Goal: Task Accomplishment & Management: Complete application form

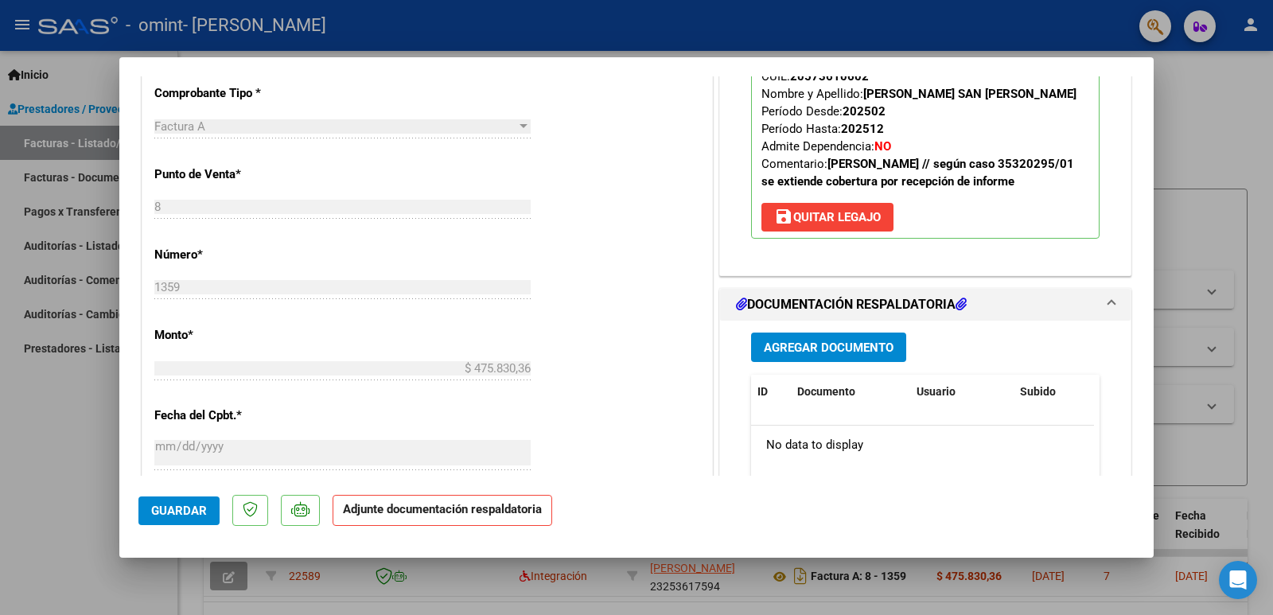
scroll to position [569, 0]
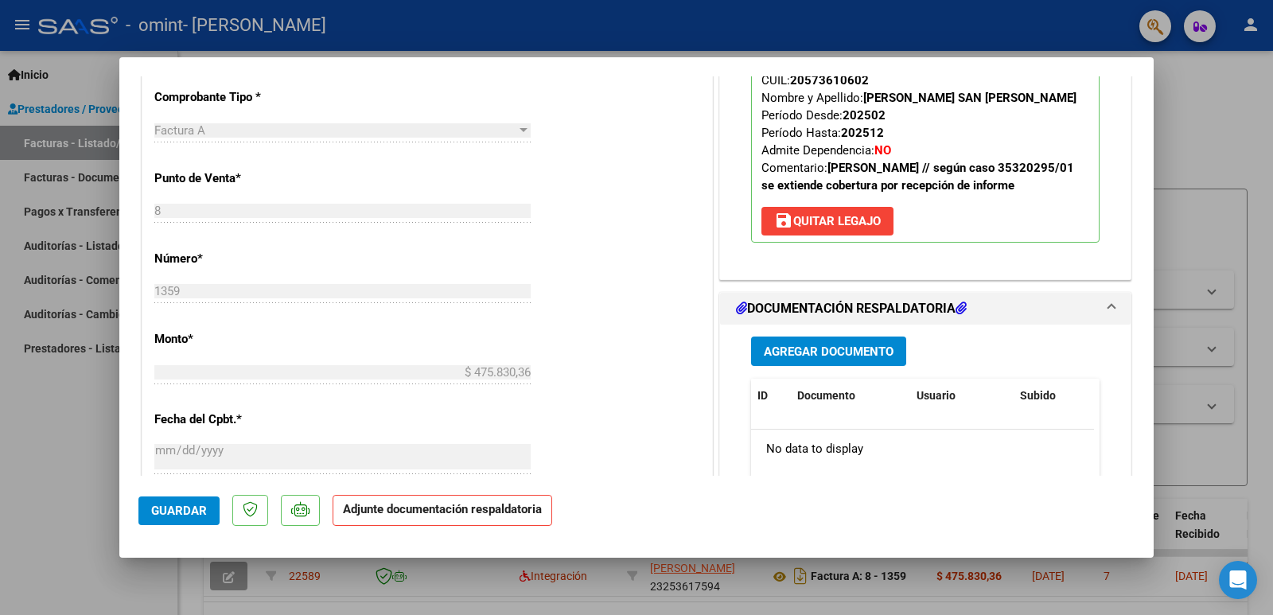
click at [922, 314] on h1 "DOCUMENTACIÓN RESPALDATORIA" at bounding box center [851, 308] width 231 height 19
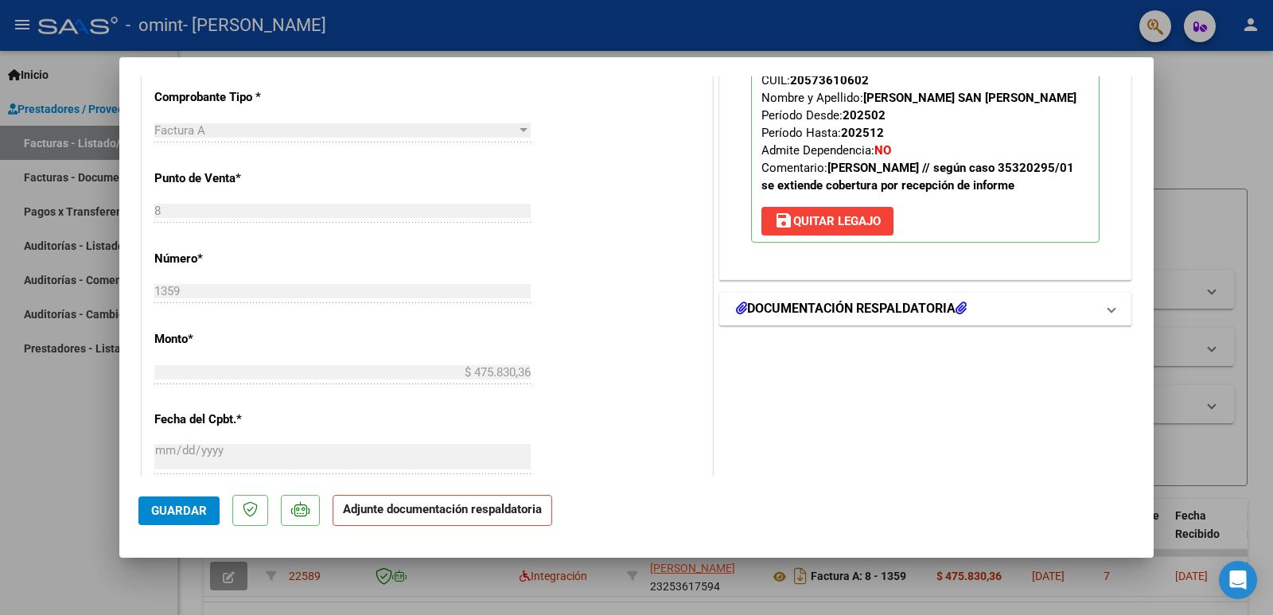
click at [922, 314] on h1 "DOCUMENTACIÓN RESPALDATORIA" at bounding box center [851, 308] width 231 height 19
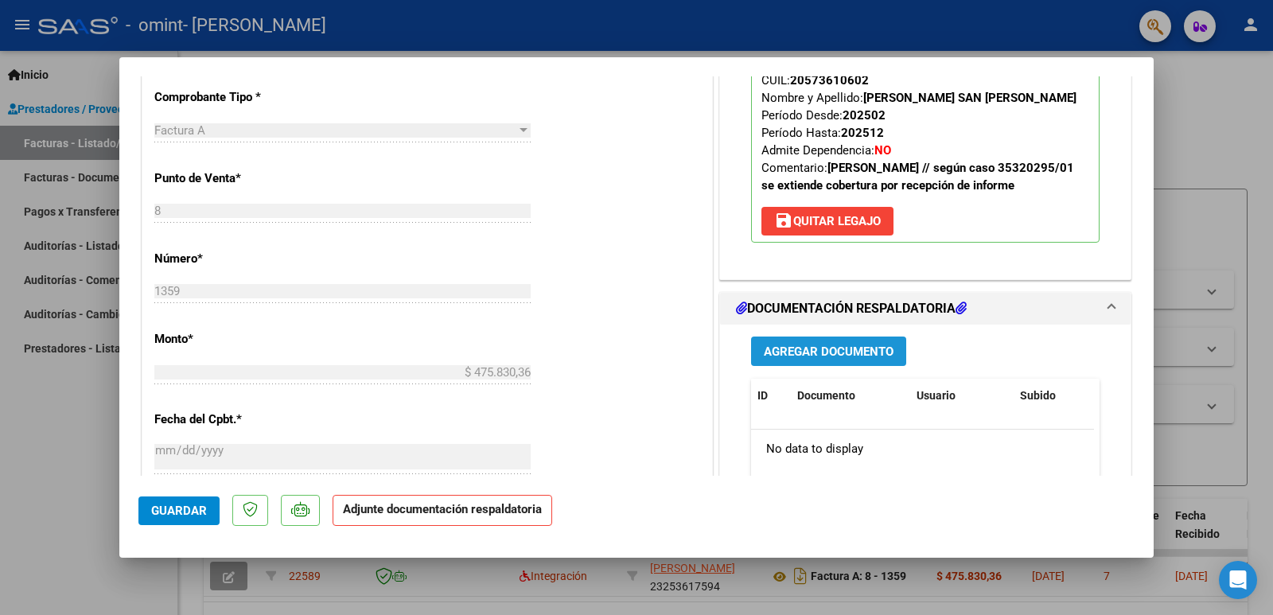
click at [847, 357] on span "Agregar Documento" at bounding box center [829, 352] width 130 height 14
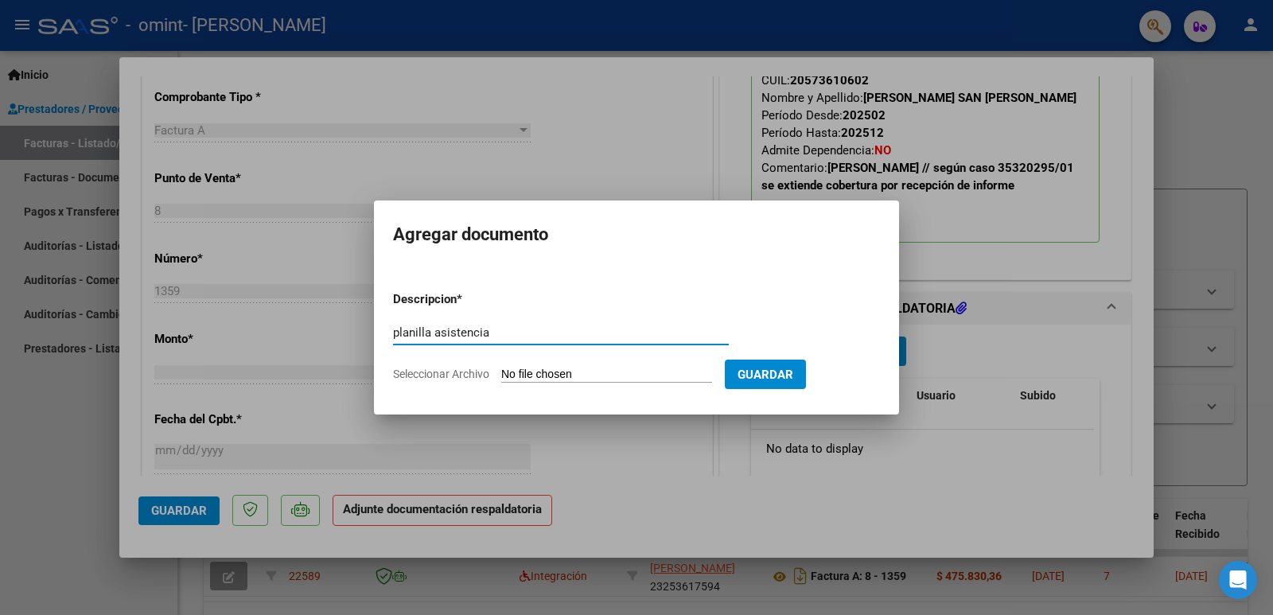
type input "planilla asistencia"
click at [468, 376] on span "Seleccionar Archivo" at bounding box center [441, 374] width 96 height 13
click at [501, 376] on input "Seleccionar Archivo" at bounding box center [606, 375] width 211 height 15
type input "C:\fakepath\BERTANI PLANILLA ASISTENCIA.pdf"
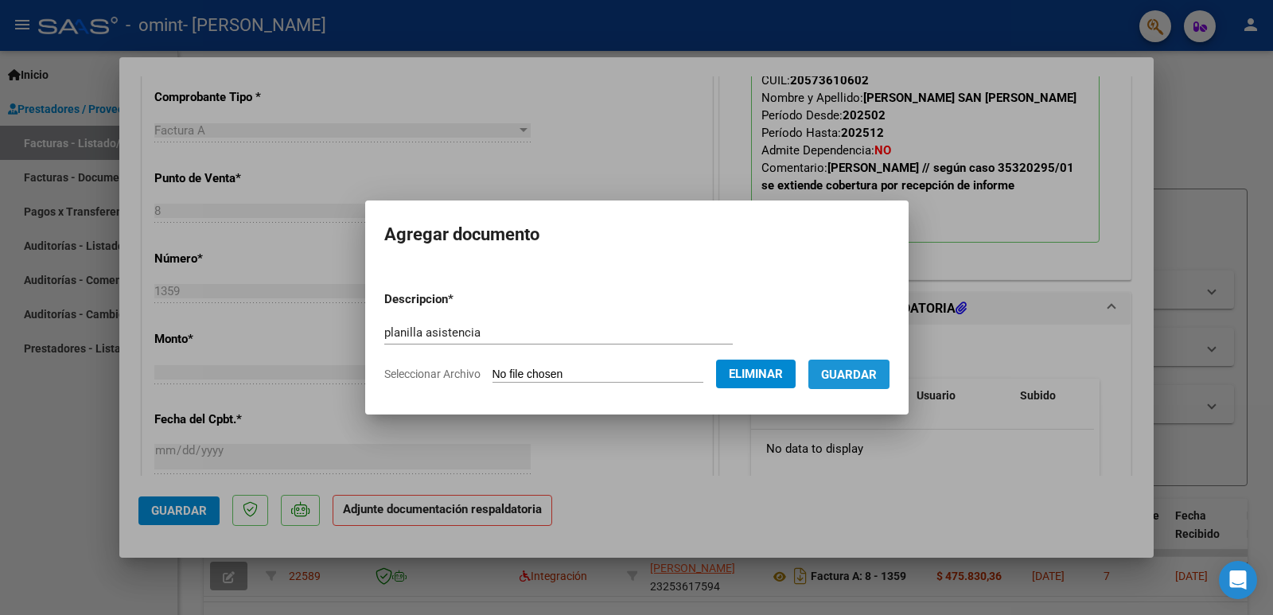
click at [841, 384] on button "Guardar" at bounding box center [848, 374] width 81 height 29
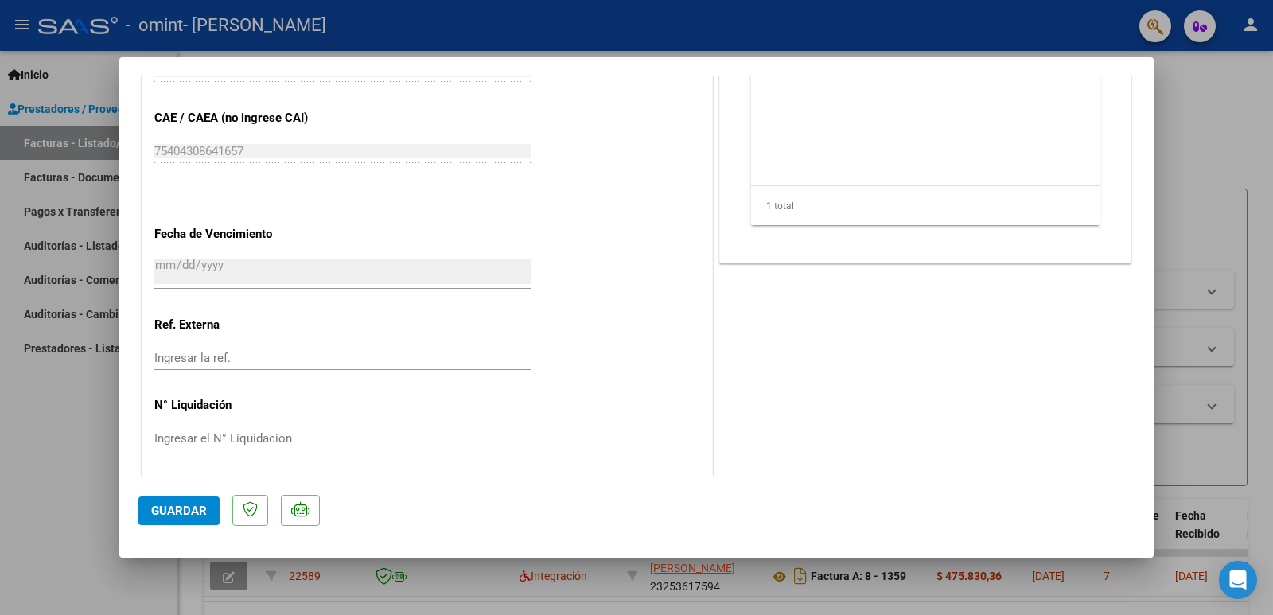
scroll to position [967, 0]
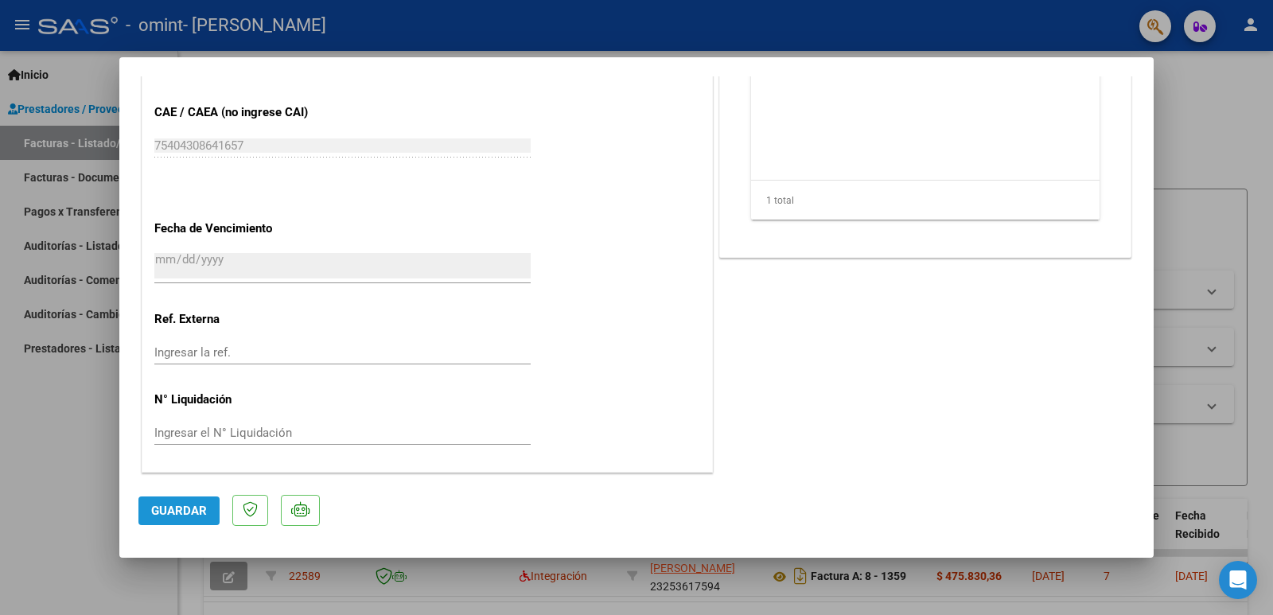
click at [169, 516] on span "Guardar" at bounding box center [179, 511] width 56 height 14
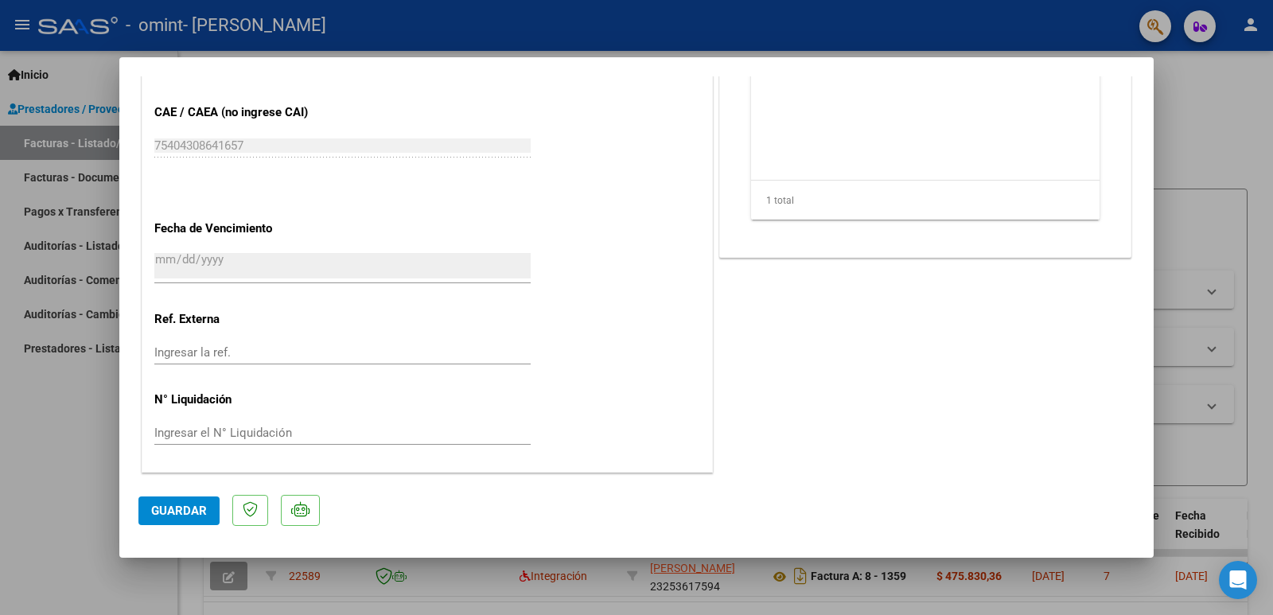
click at [2, 509] on div at bounding box center [636, 307] width 1273 height 615
type input "$ 0,00"
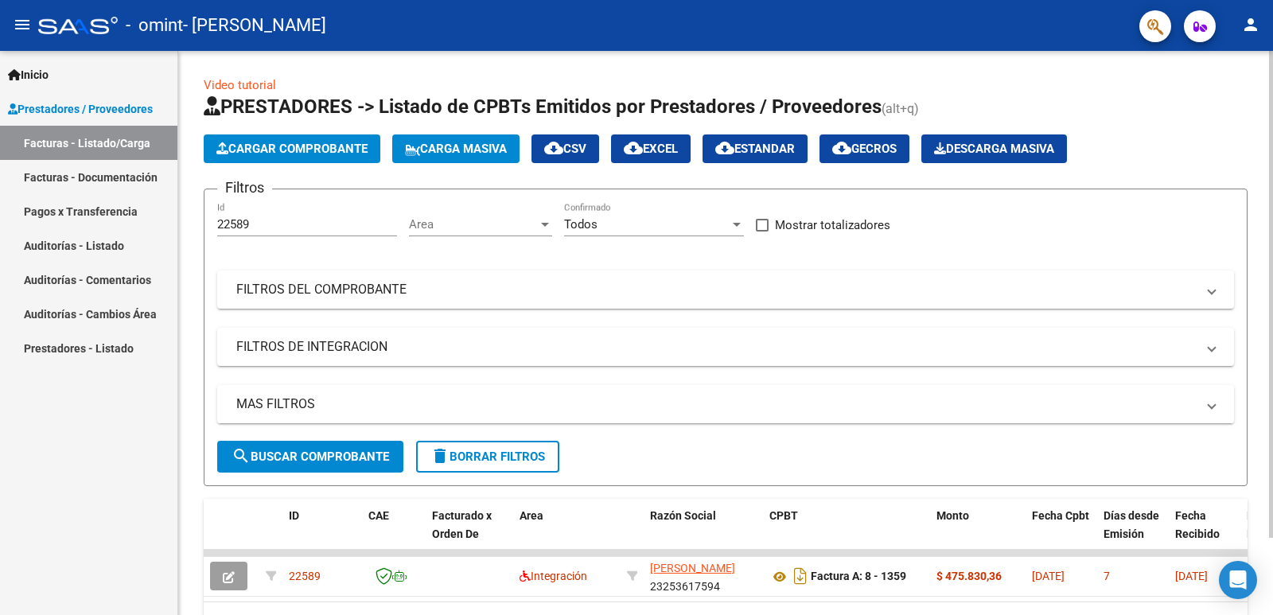
scroll to position [90, 0]
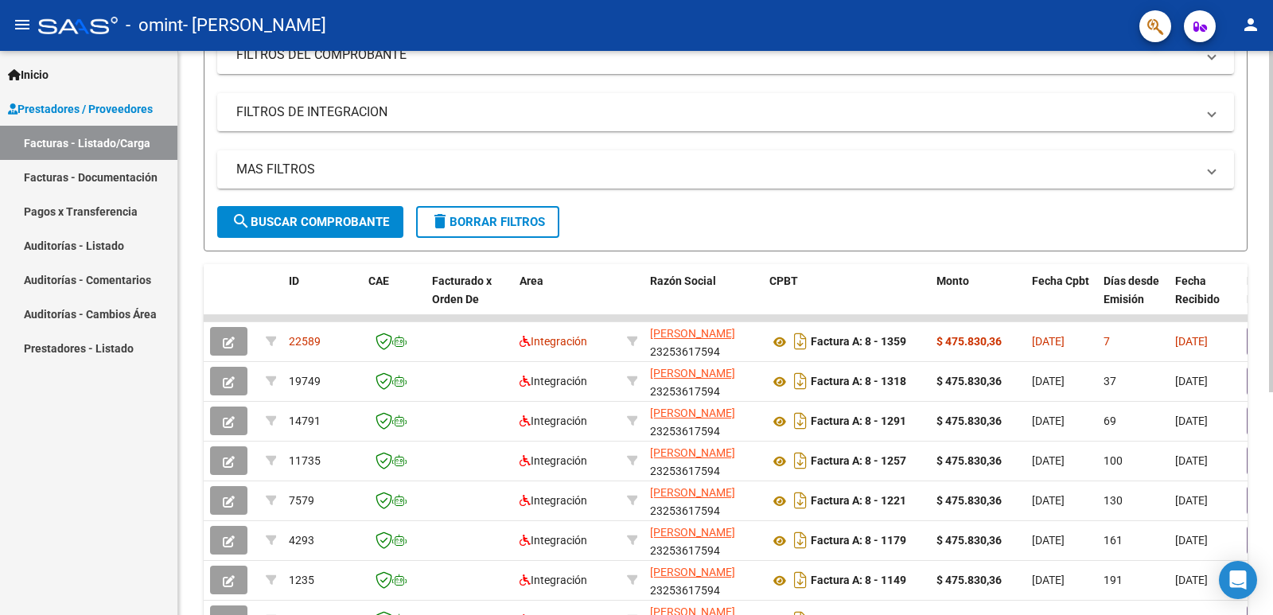
scroll to position [239, 0]
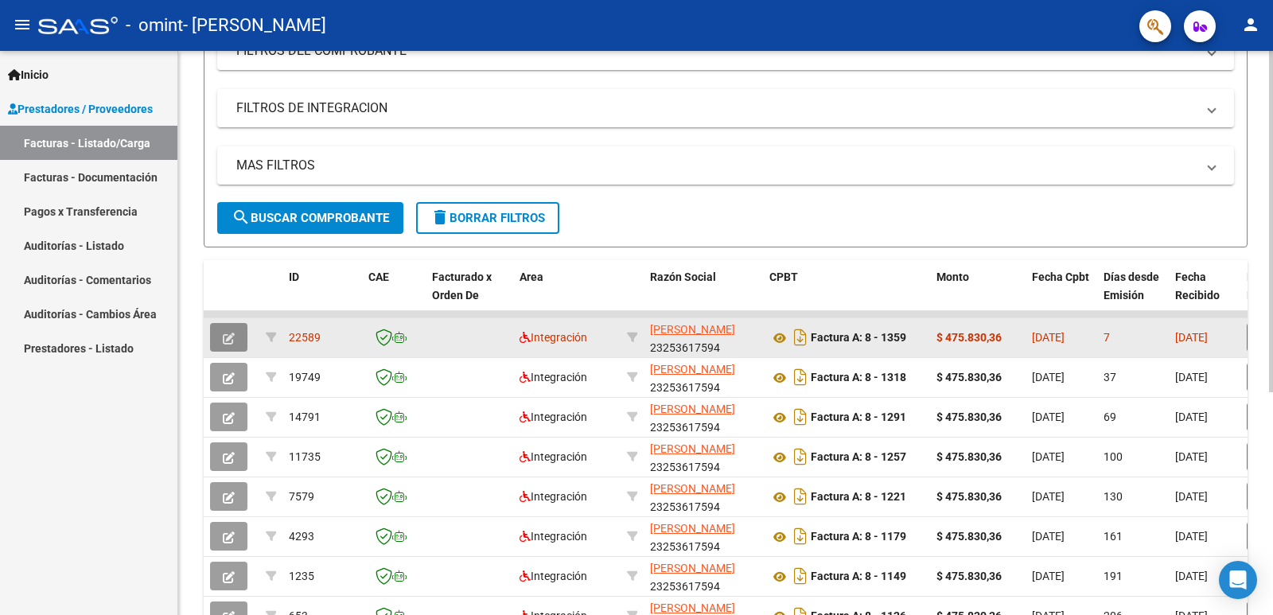
click at [232, 341] on icon "button" at bounding box center [229, 339] width 12 height 12
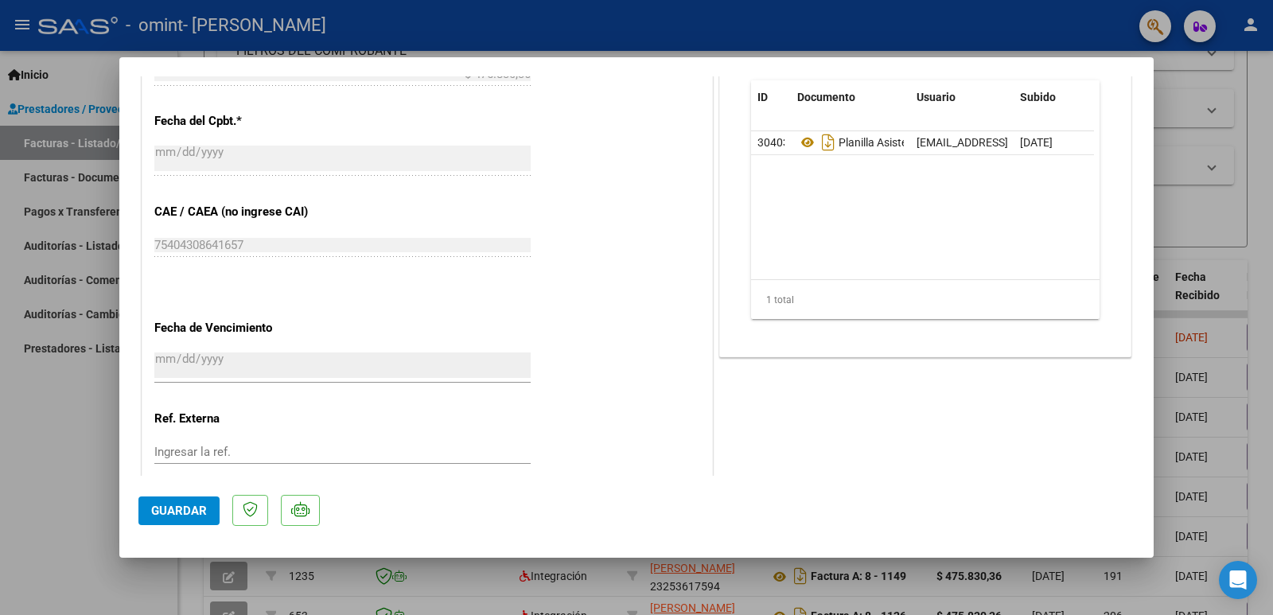
scroll to position [728, 0]
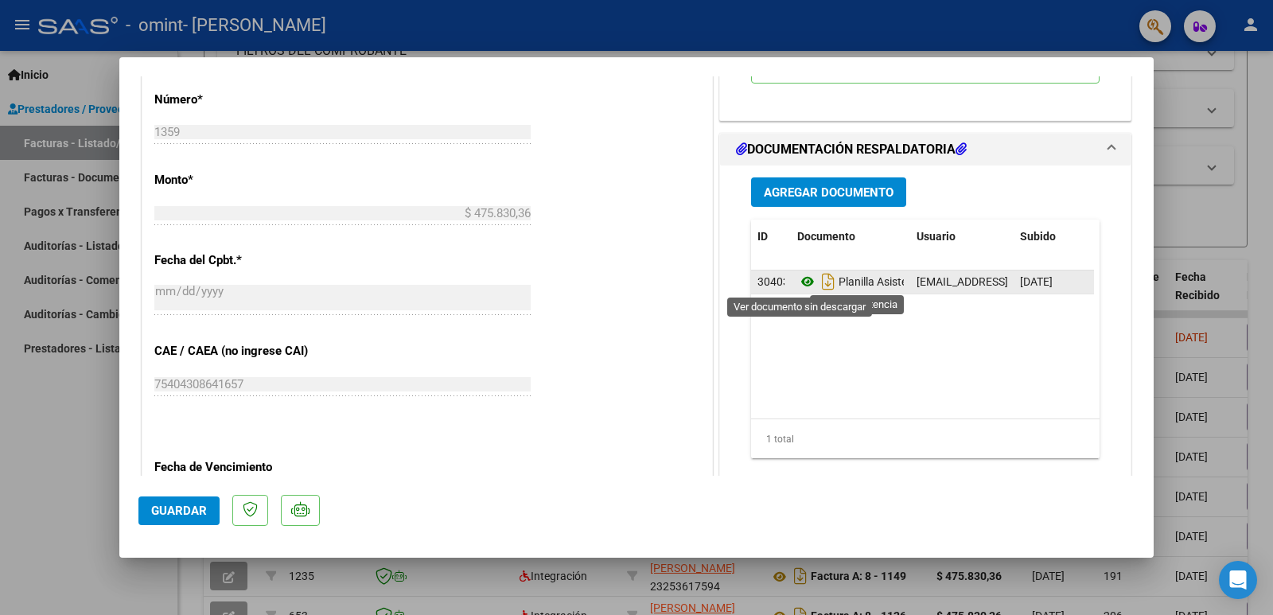
click at [799, 282] on icon at bounding box center [807, 281] width 21 height 19
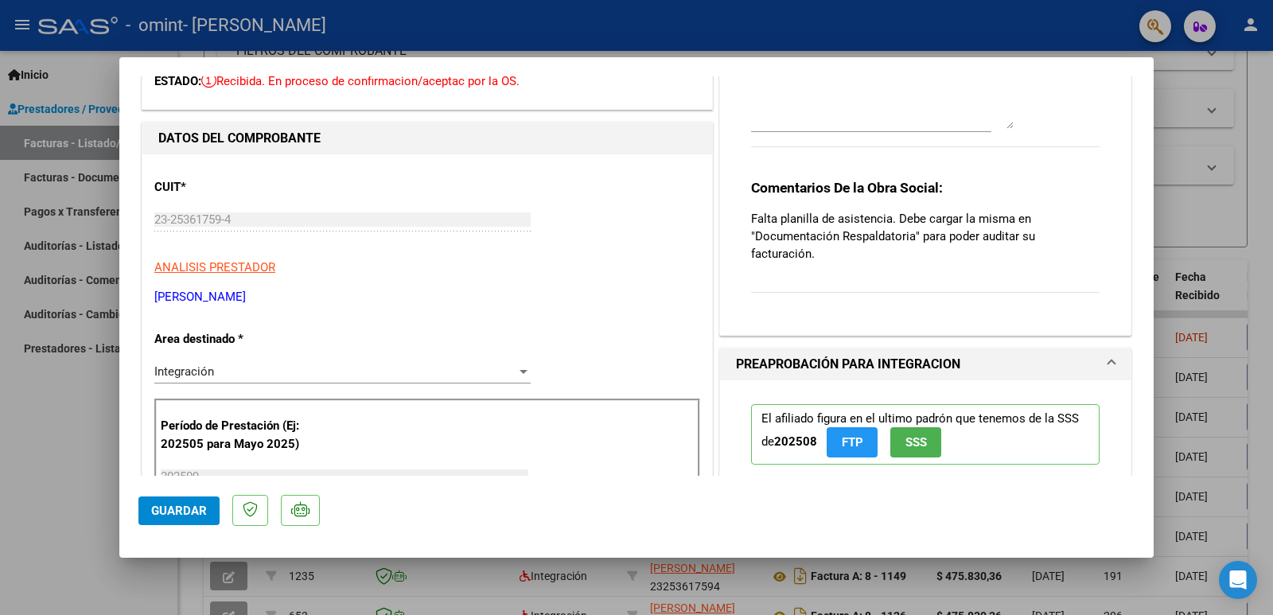
scroll to position [0, 0]
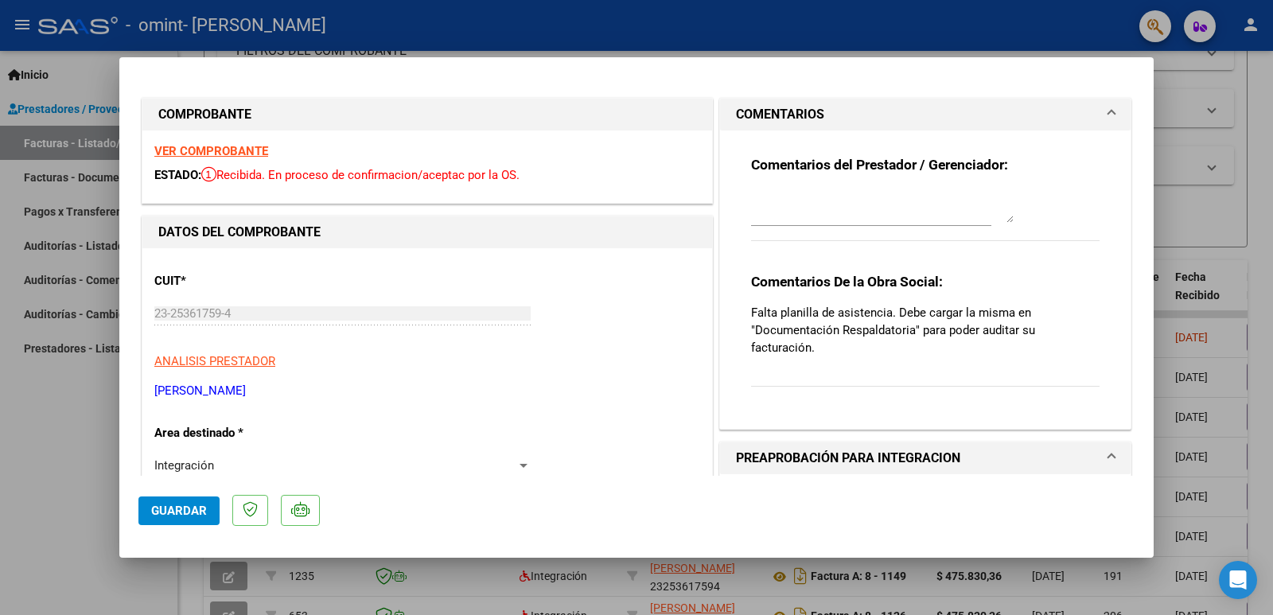
click at [56, 433] on div at bounding box center [636, 307] width 1273 height 615
type input "$ 0,00"
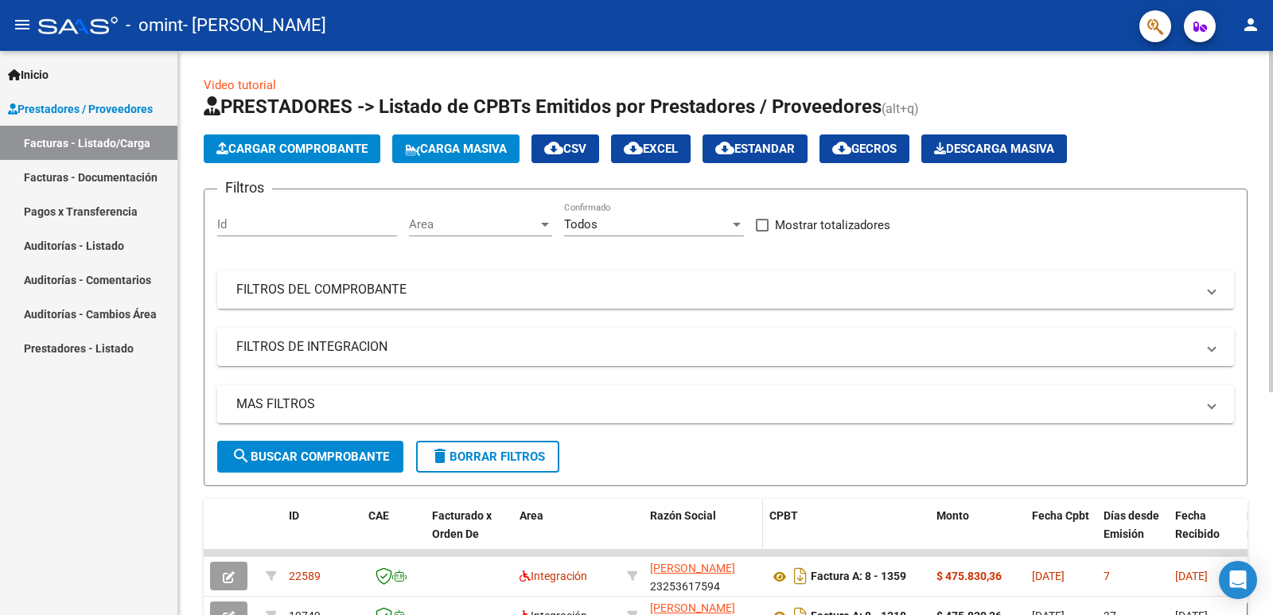
scroll to position [318, 0]
